Goal: Task Accomplishment & Management: Manage account settings

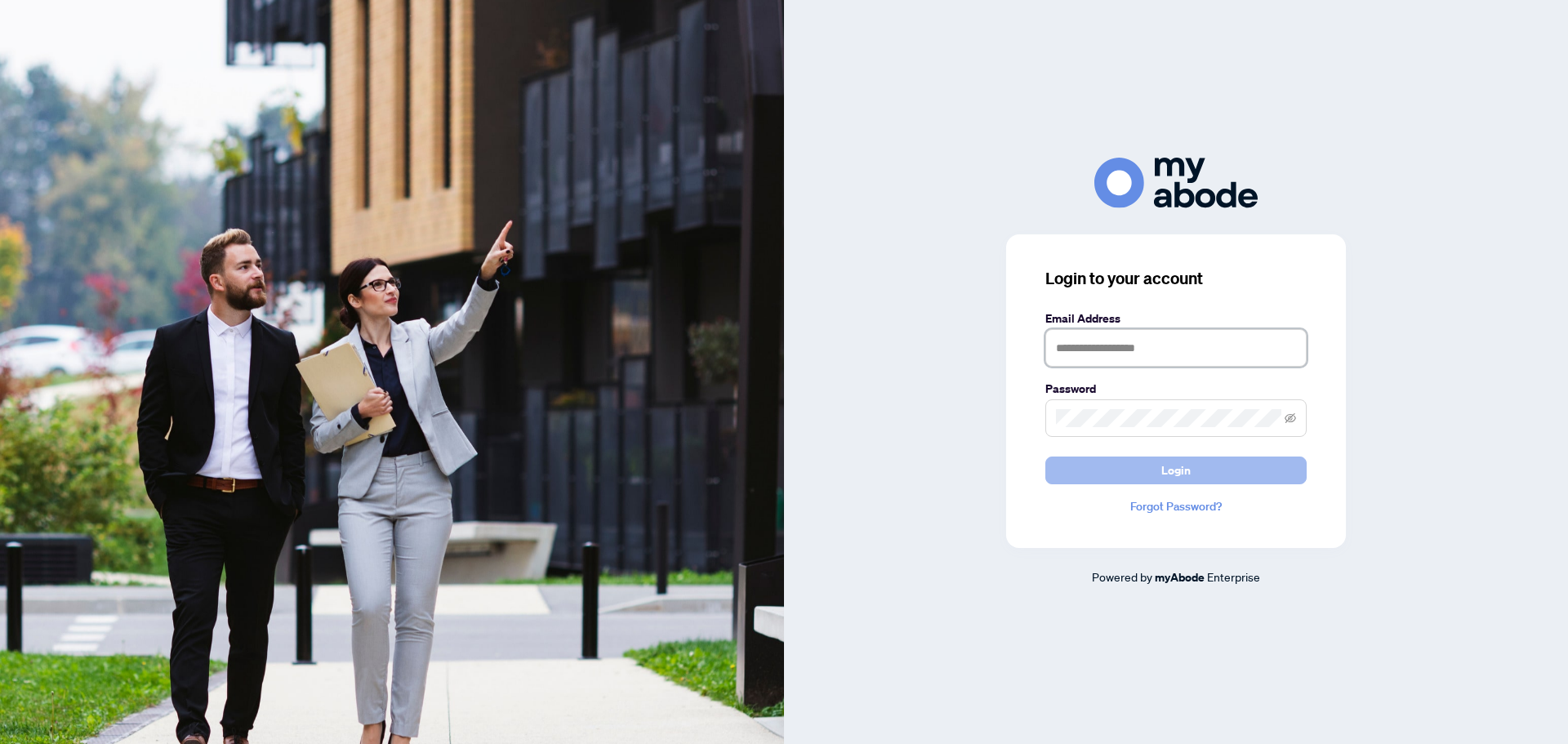
type input "**********"
click at [1168, 471] on span "Login" at bounding box center [1176, 470] width 30 height 26
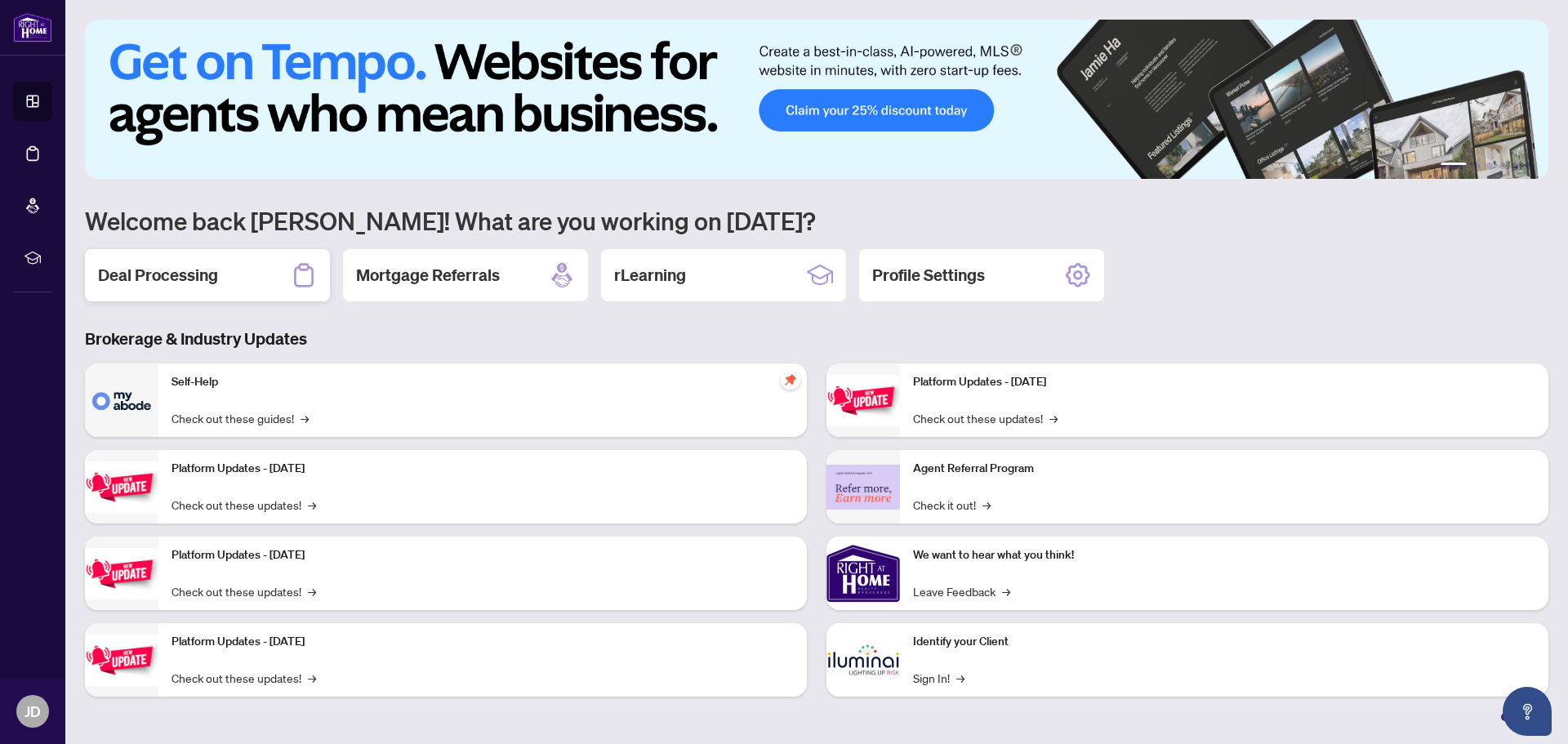
click at [178, 276] on h2 "Deal Processing" at bounding box center [157, 275] width 120 height 23
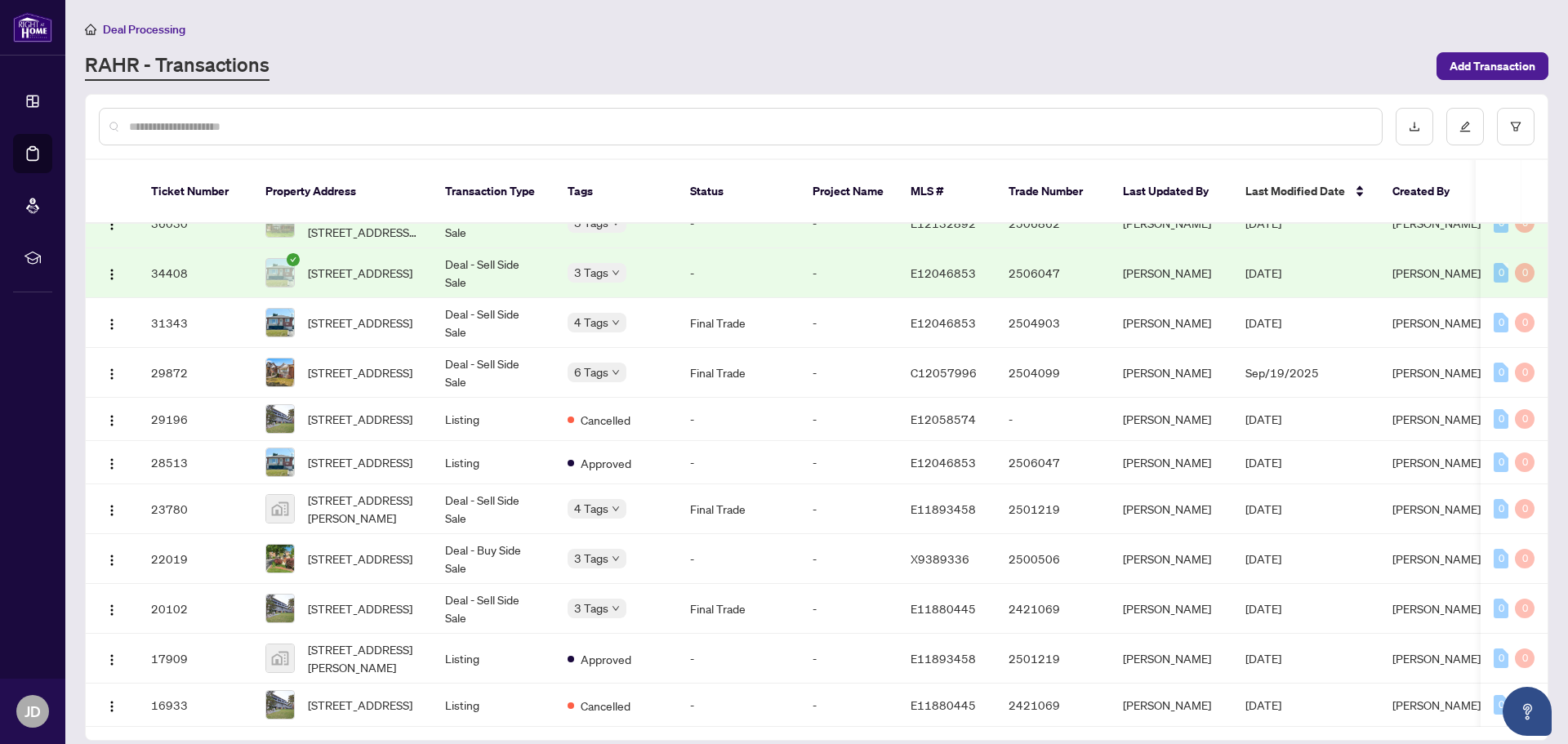
scroll to position [335, 0]
click at [341, 410] on span "[STREET_ADDRESS]" at bounding box center [360, 419] width 105 height 18
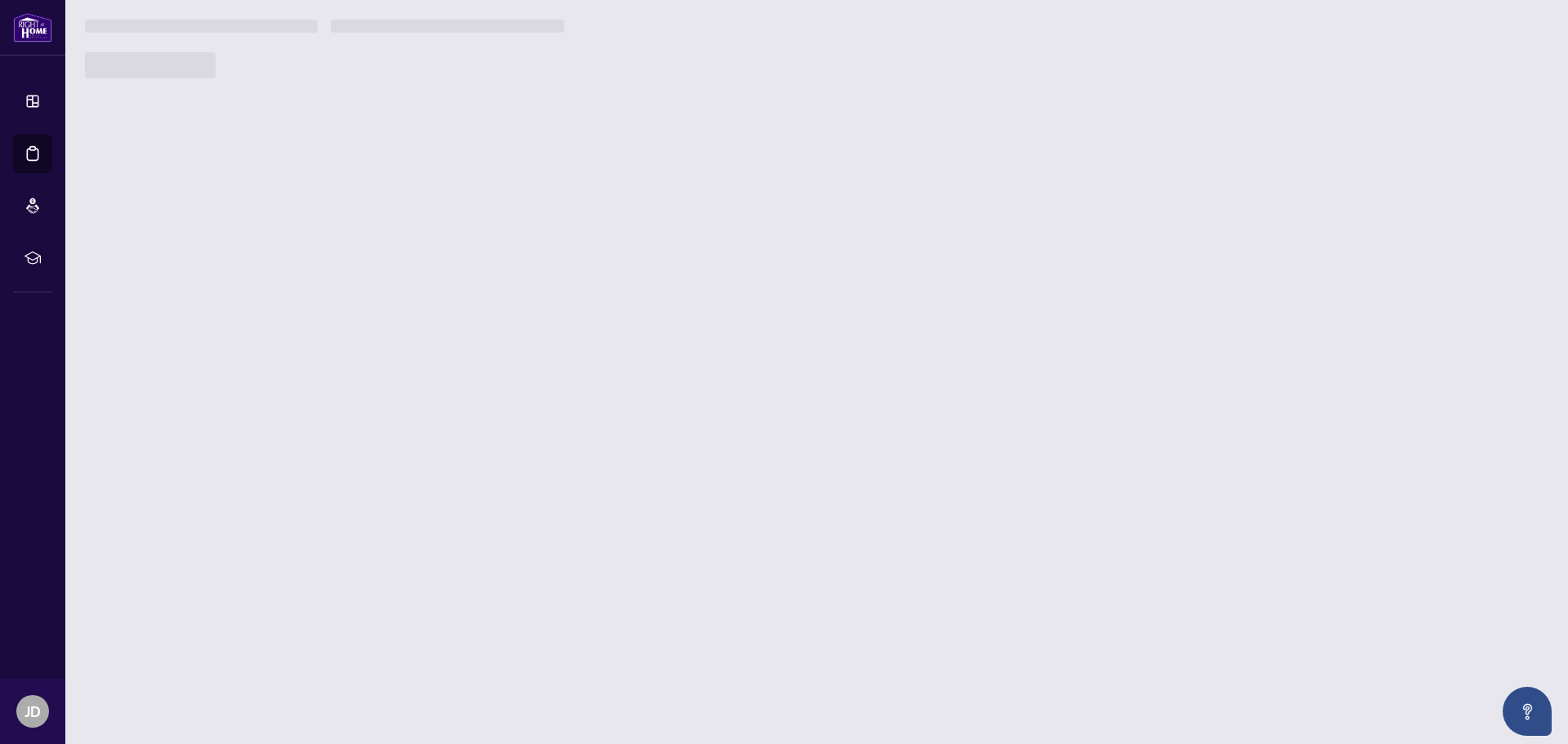
click at [341, 375] on main "Deal Processing [PERSON_NAME] - Transactions Add Transaction Ticket Number Prop…" at bounding box center [817, 372] width 1502 height 744
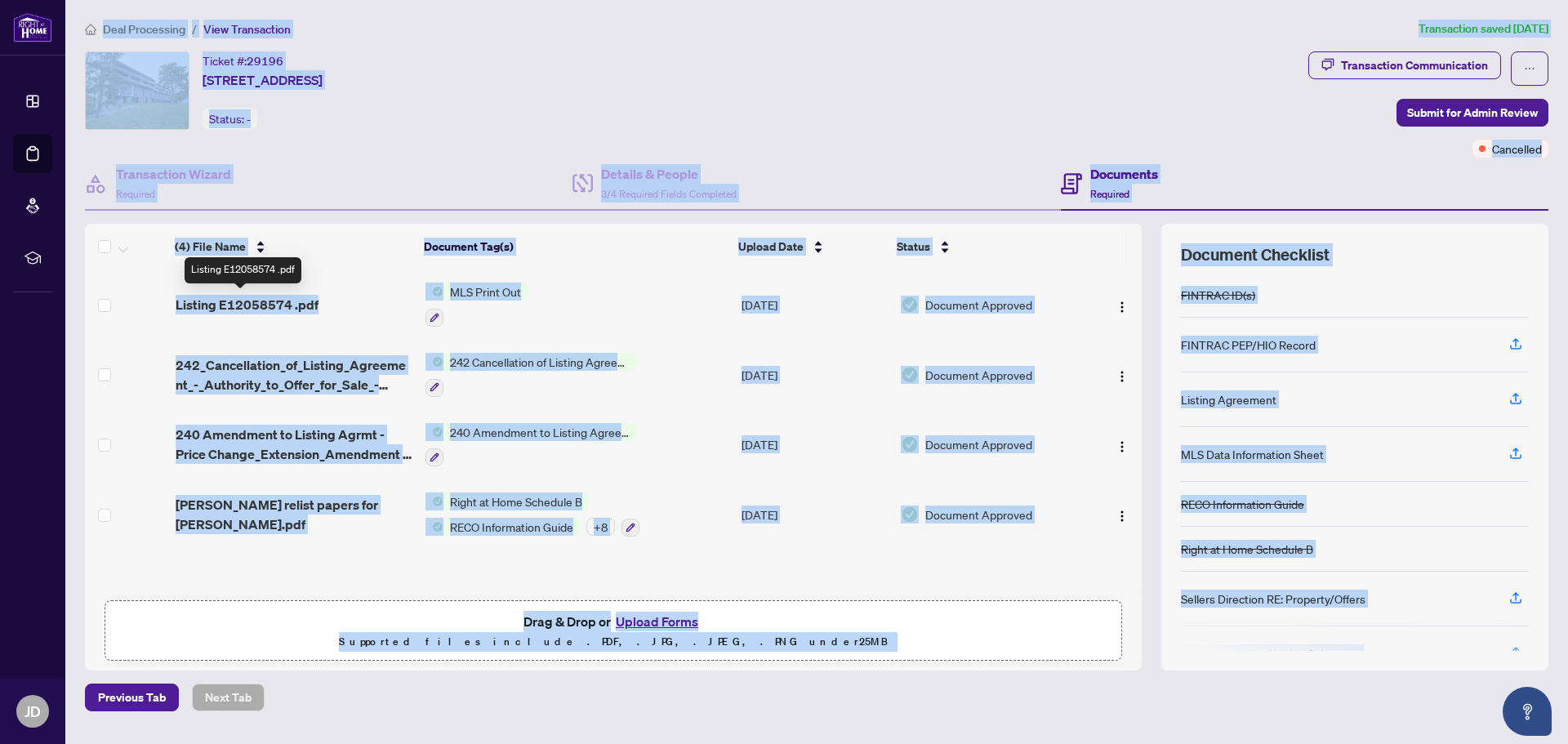
click at [226, 304] on span "Listing E12058574 .pdf" at bounding box center [247, 304] width 143 height 20
